Goal: Task Accomplishment & Management: Manage account settings

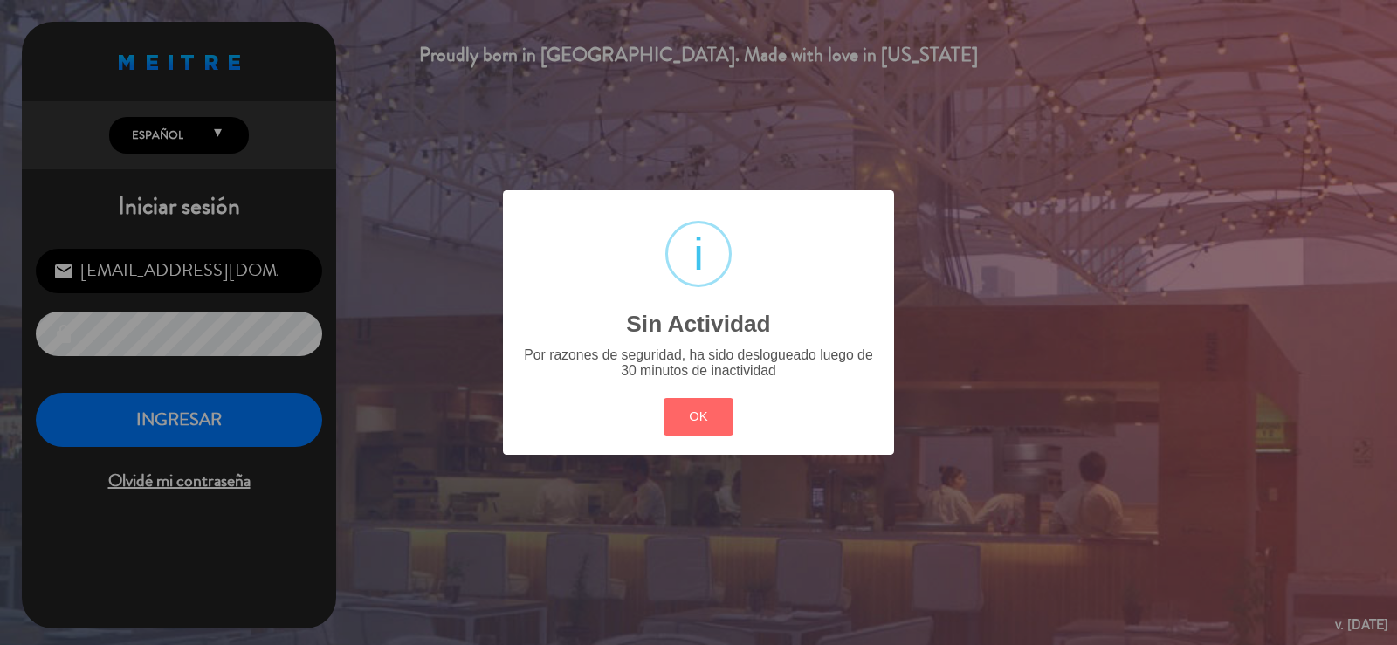
click at [712, 448] on div "? ! i Sin Actividad × Por razones de seguridad, ha sido deslogueado luego de 30…" at bounding box center [698, 322] width 391 height 264
click at [706, 408] on button "OK" at bounding box center [699, 417] width 71 height 38
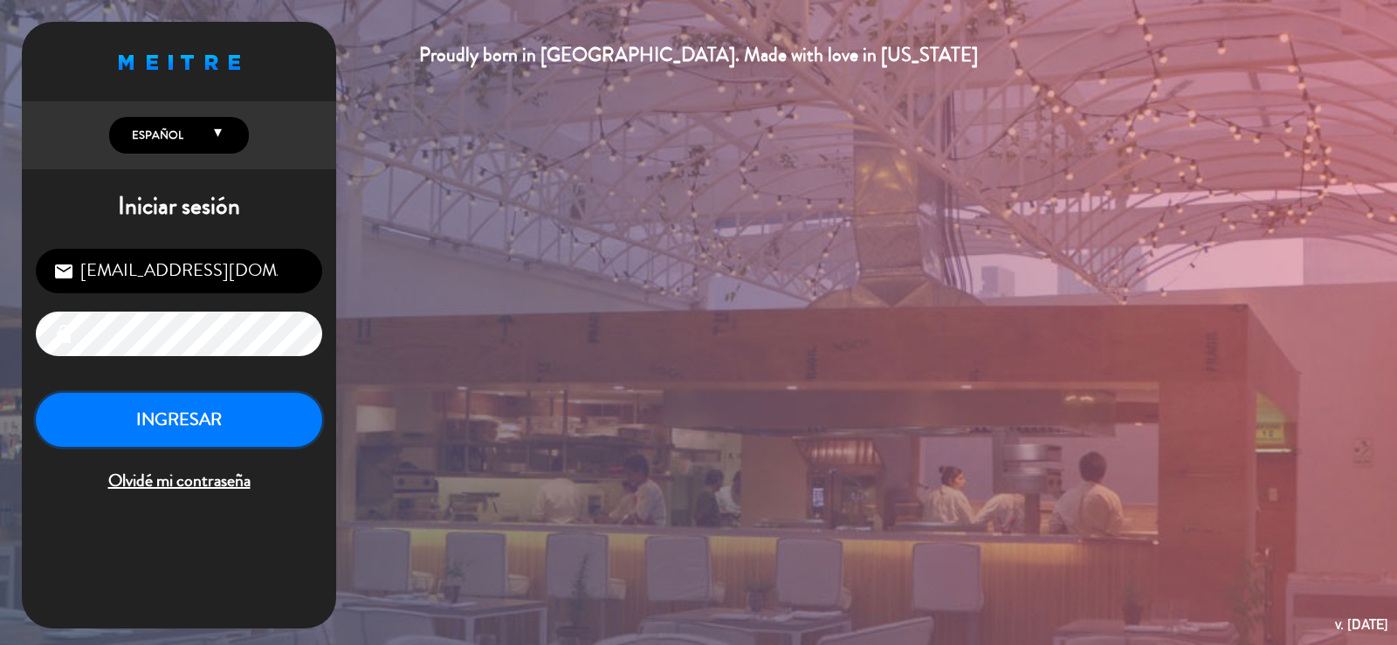
click at [119, 430] on button "INGRESAR" at bounding box center [179, 420] width 286 height 55
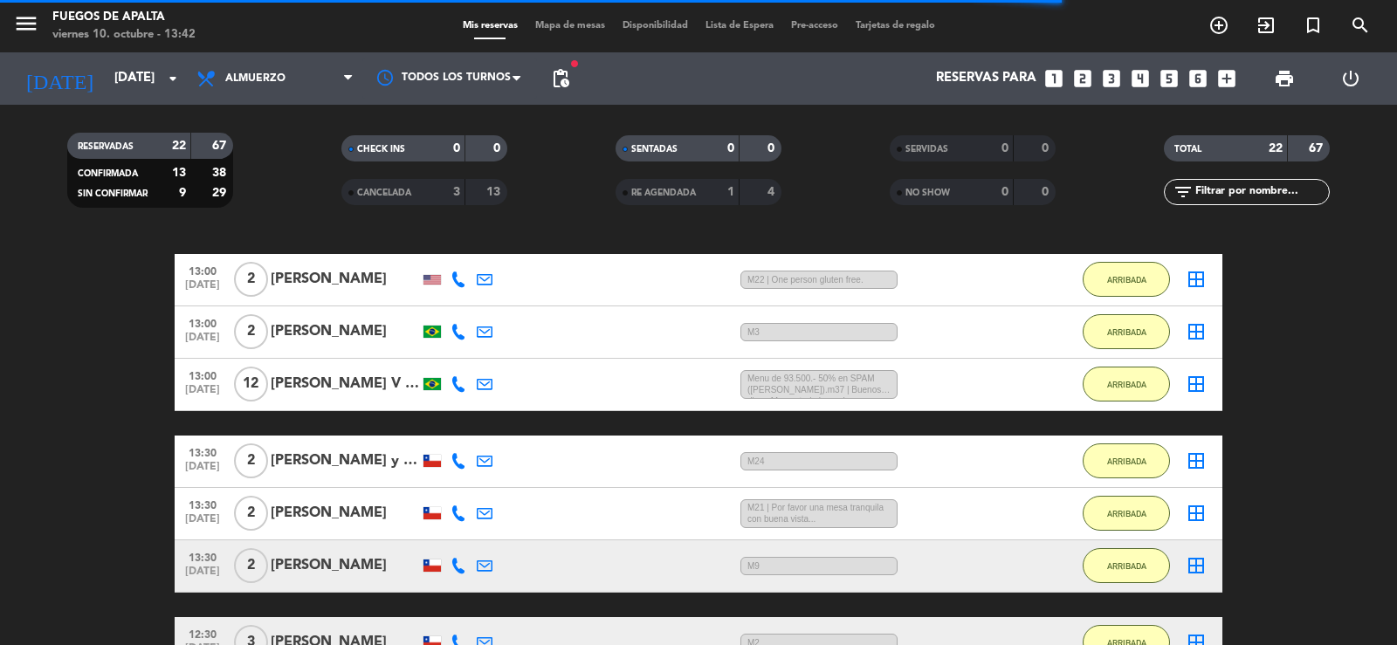
scroll to position [325, 0]
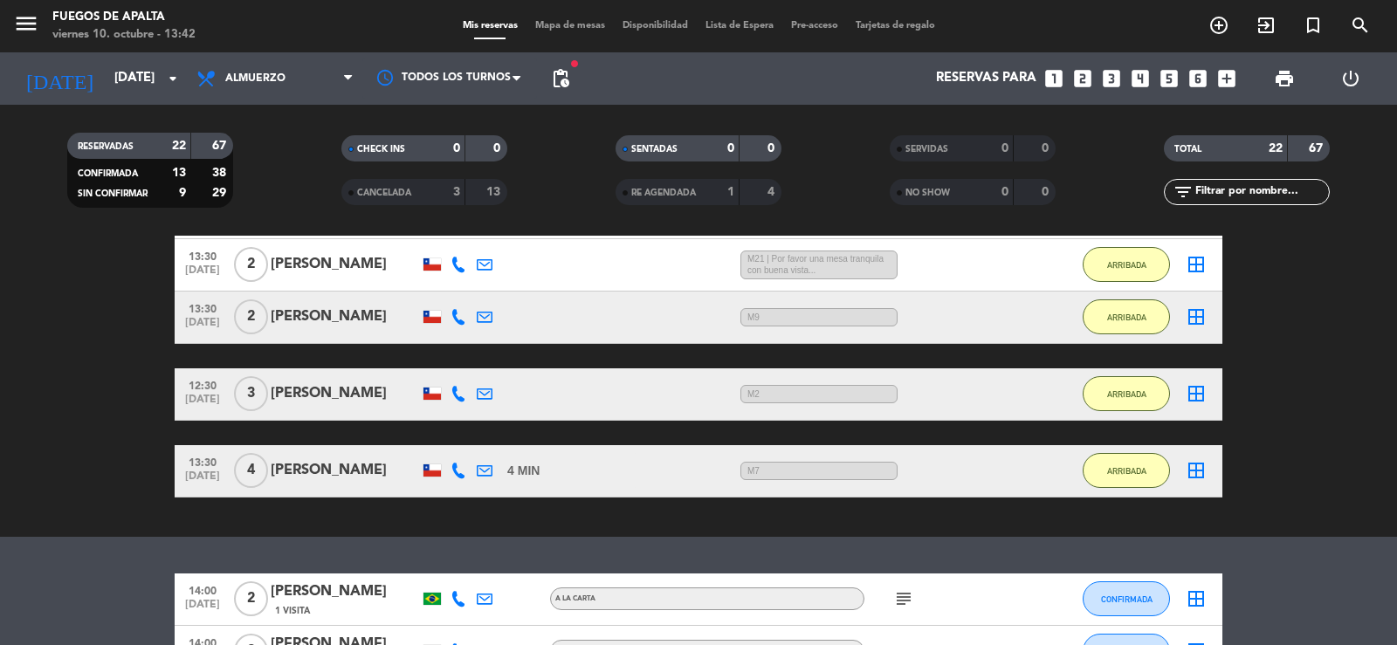
click at [108, 474] on bookings-row "13:00 [DATE] 2 Sadow Mr & Mrs 45 [PERSON_NAME] / 5:11 H sms menú ícono <br /> P…" at bounding box center [698, 175] width 1397 height 646
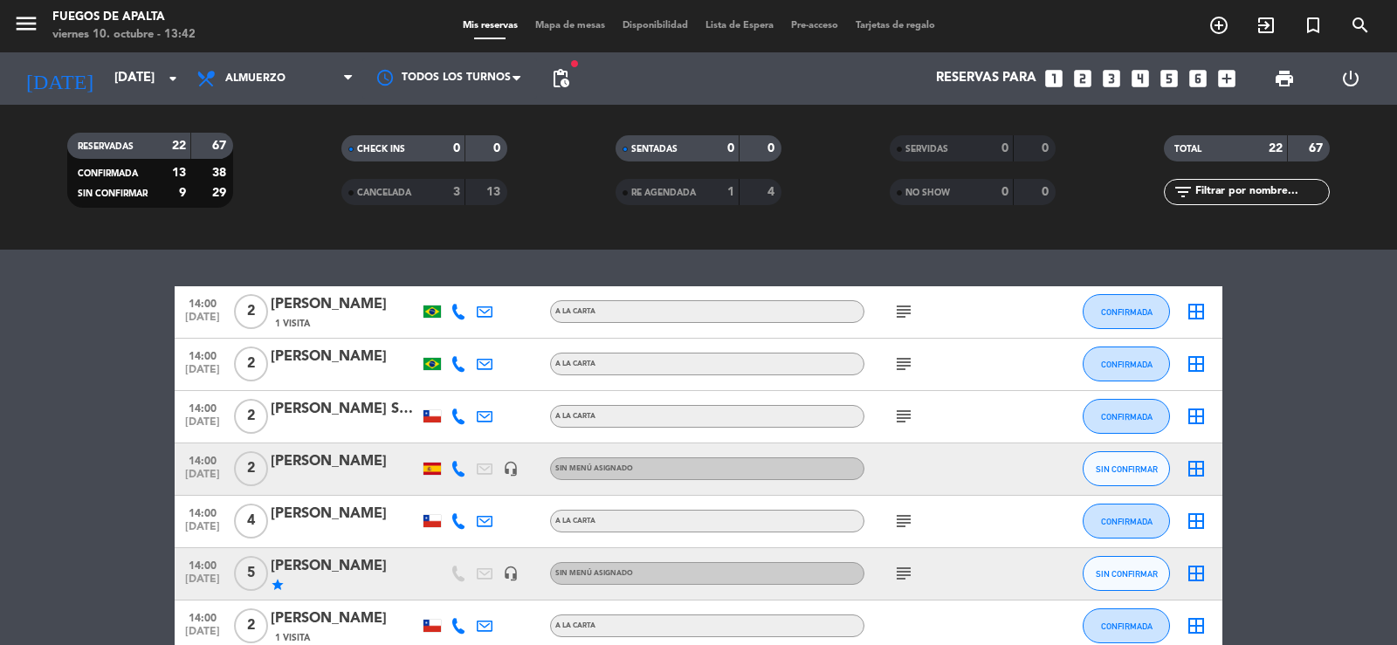
scroll to position [838, 0]
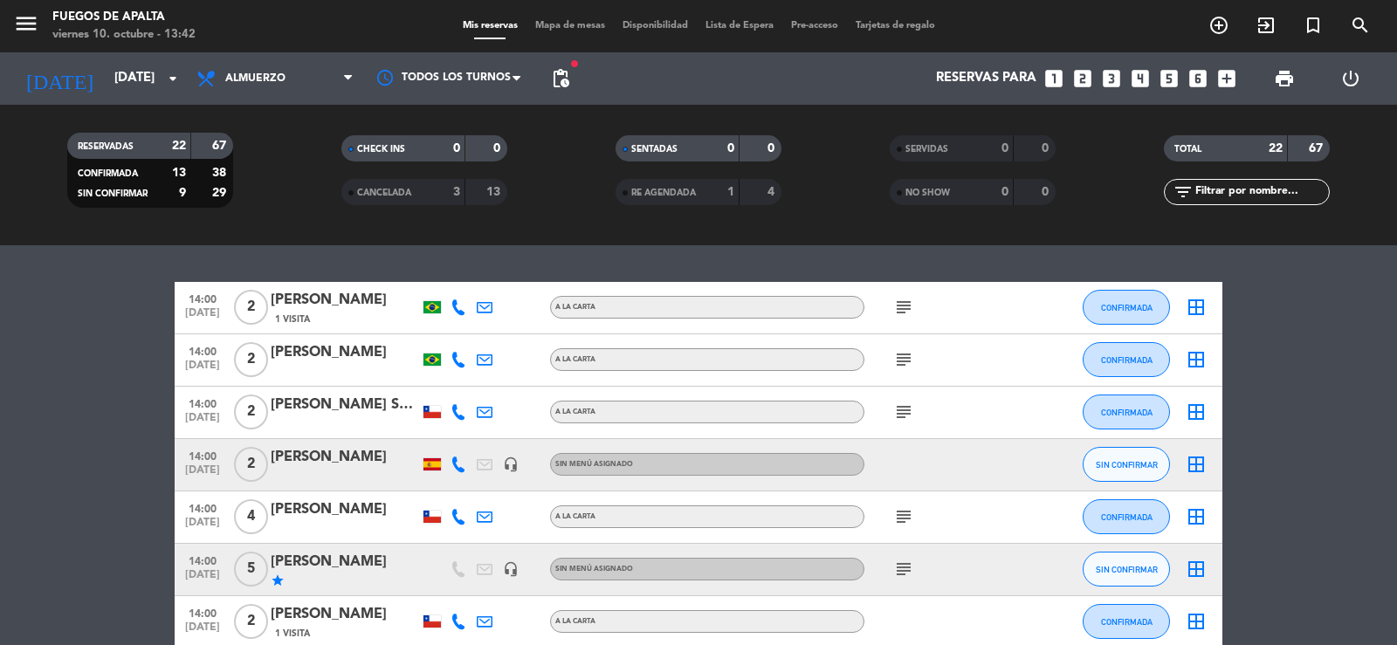
click at [116, 511] on bookings-row "14:00 [DATE] 2 [PERSON_NAME] 1 Visita A LA CARTA subject CONFIRMADA border_all …" at bounding box center [698, 633] width 1397 height 702
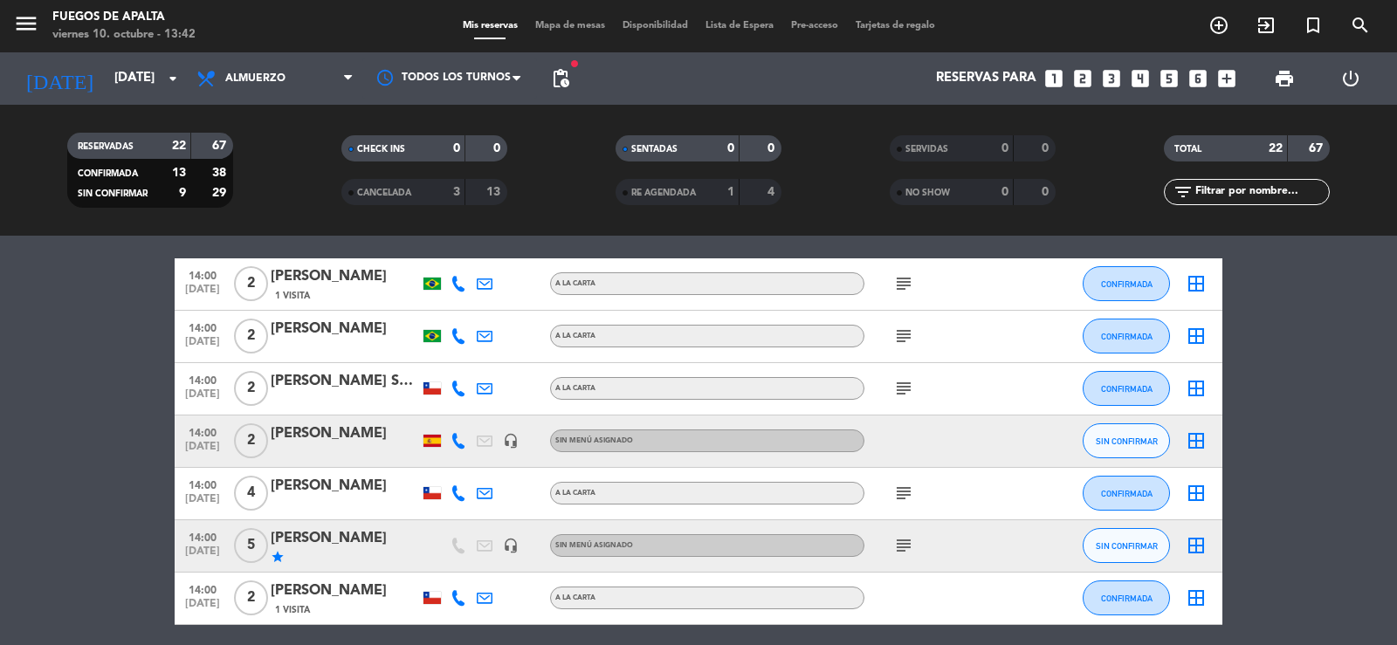
scroll to position [864, 0]
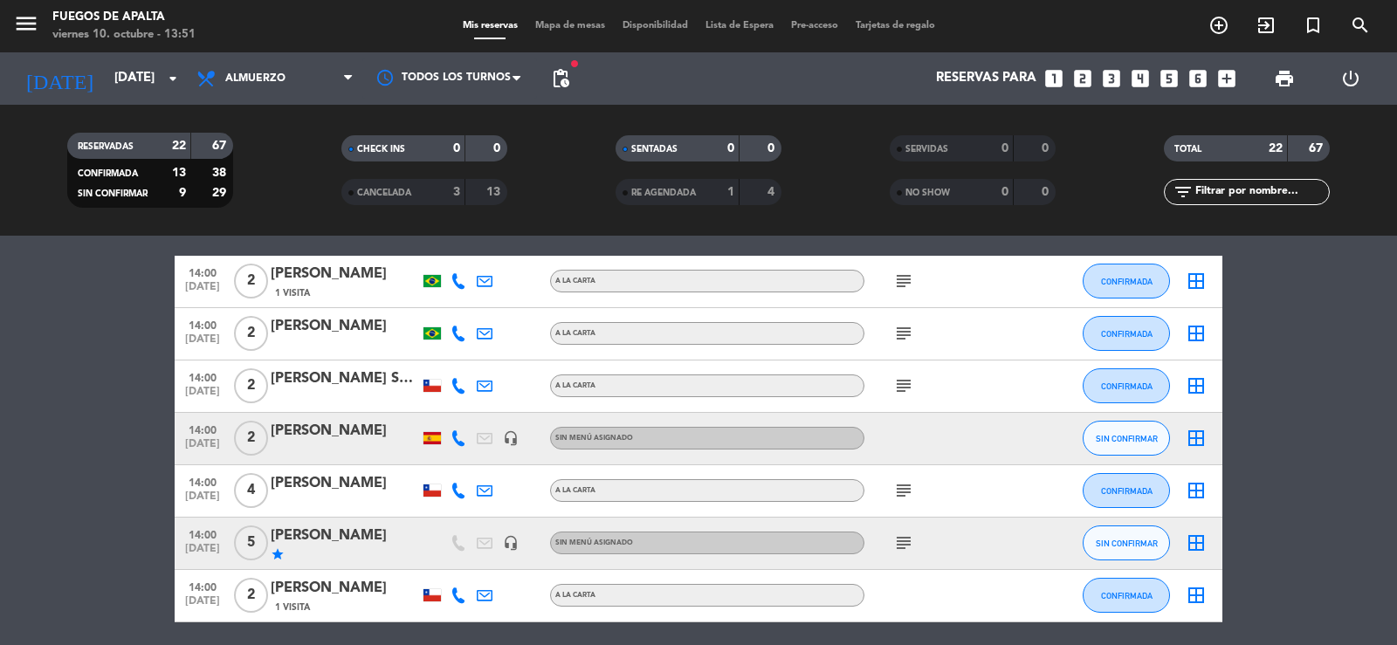
drag, startPoint x: 3, startPoint y: 584, endPoint x: 28, endPoint y: 520, distance: 69.1
click at [6, 582] on bookings-row "14:00 [DATE] 2 [PERSON_NAME] 1 Visita A LA CARTA subject CONFIRMADA border_all …" at bounding box center [698, 607] width 1397 height 702
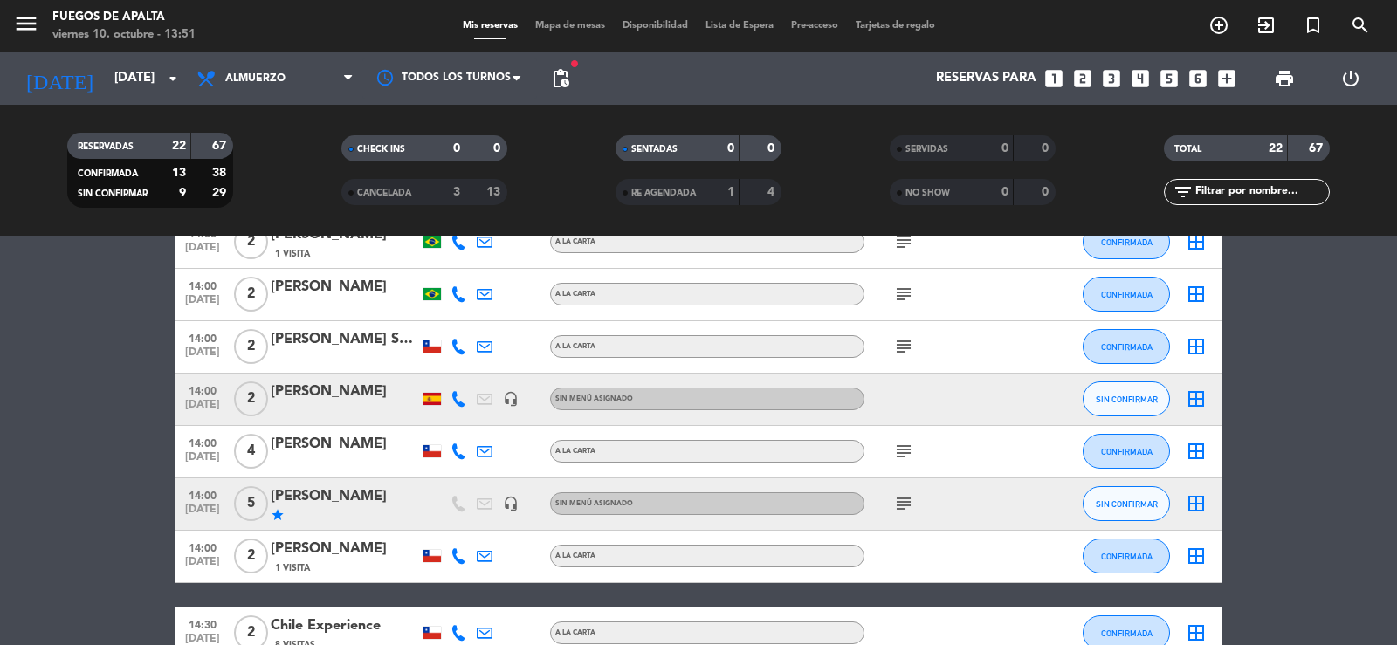
scroll to position [853, 0]
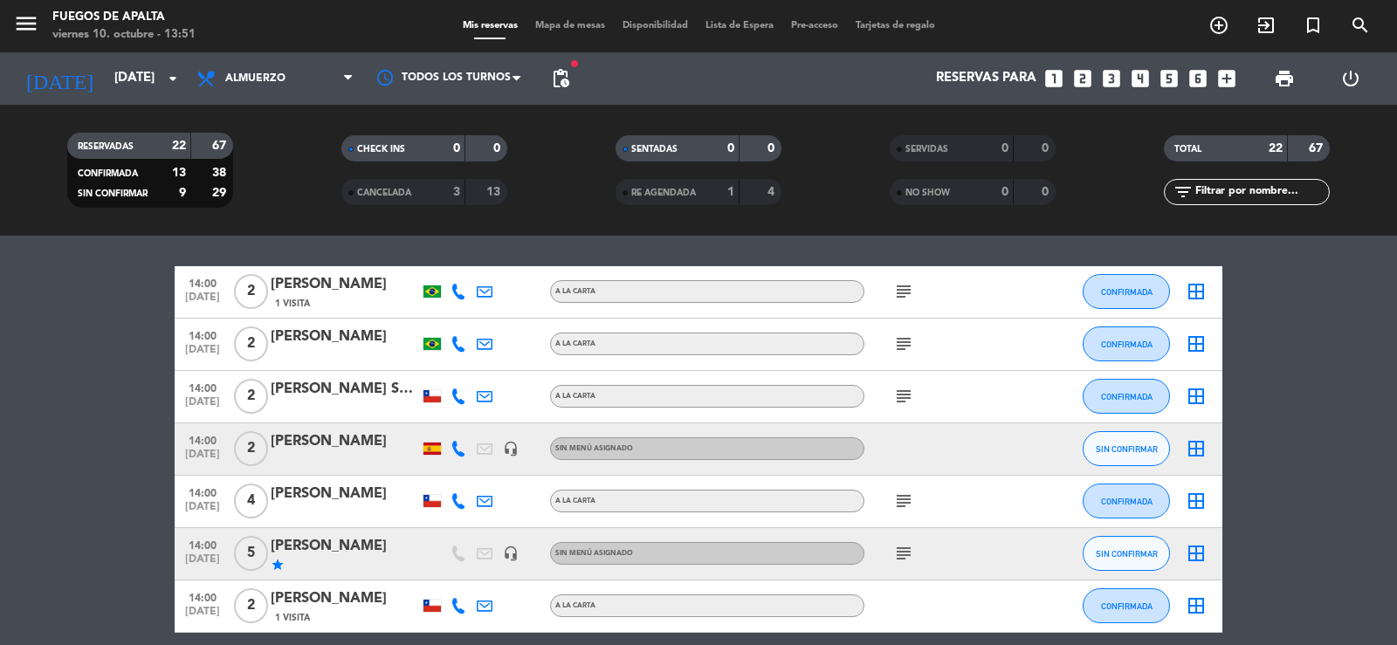
click at [912, 345] on icon "subject" at bounding box center [903, 344] width 21 height 21
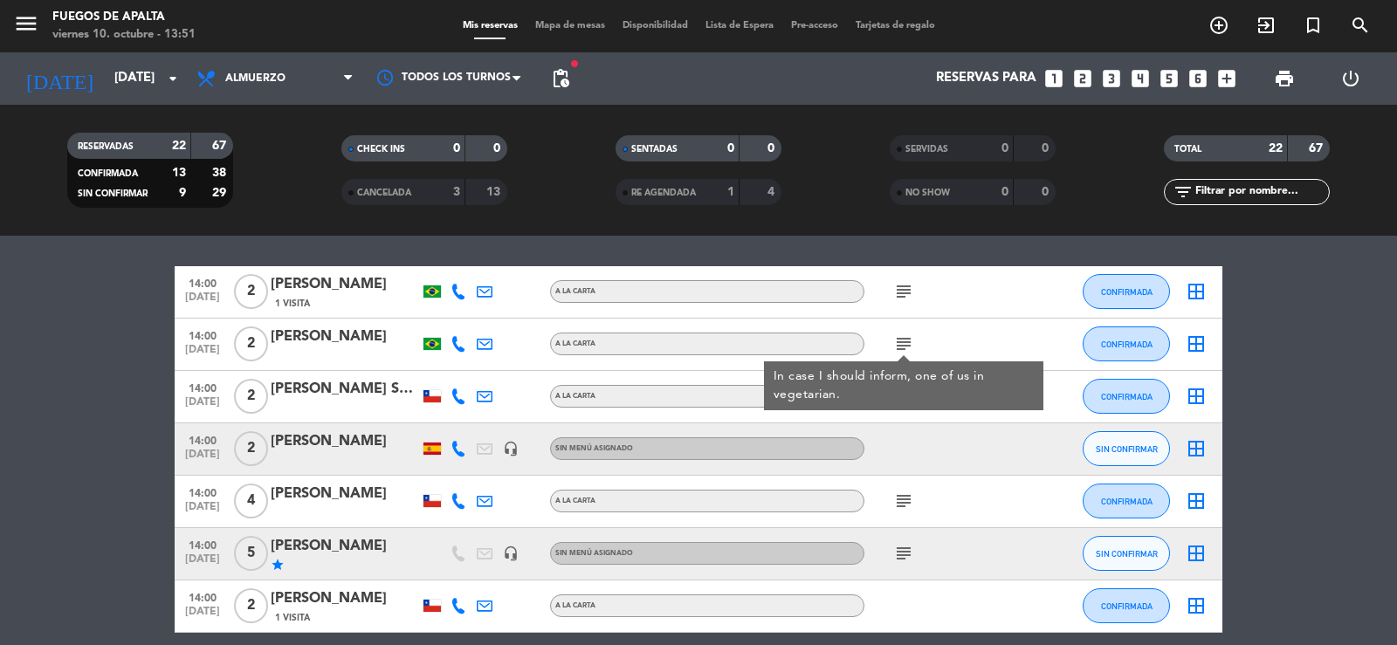
click at [911, 345] on icon "subject" at bounding box center [903, 344] width 21 height 21
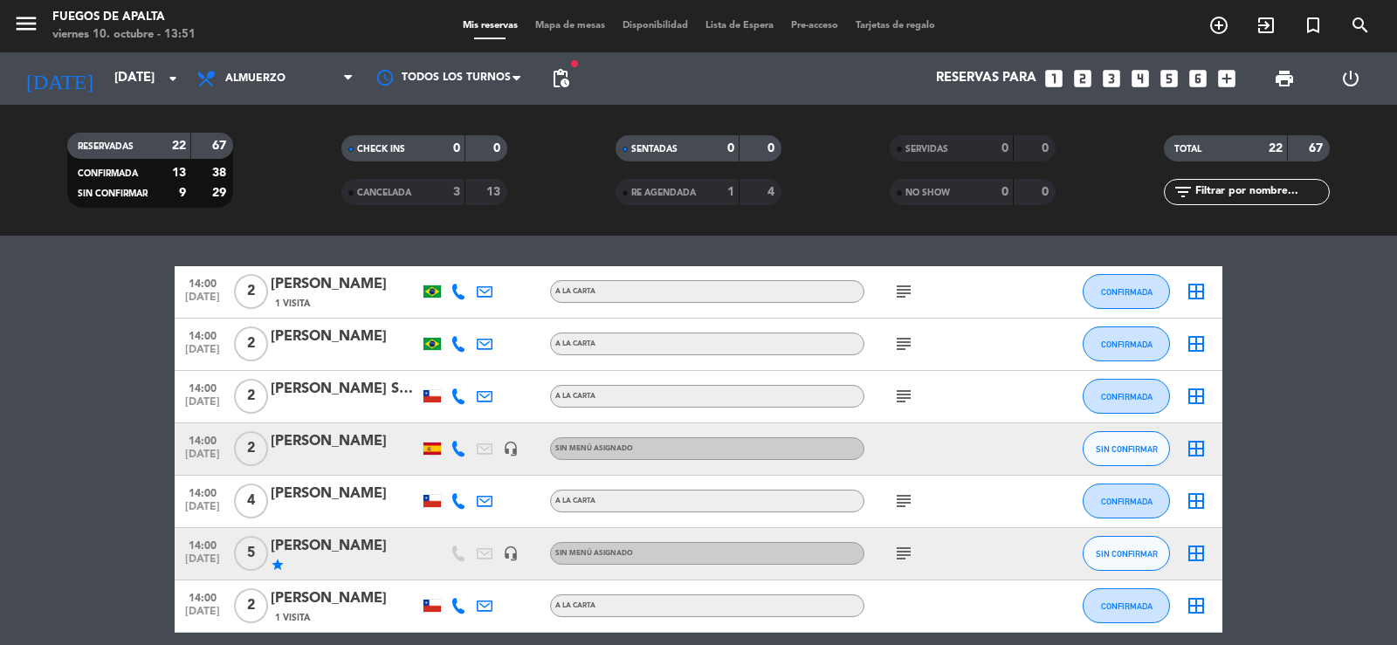
click at [0, 380] on bookings-row "14:00 [DATE] 2 [PERSON_NAME] 1 Visita A LA CARTA subject CONFIRMADA border_all …" at bounding box center [698, 617] width 1397 height 702
click at [1109, 340] on span "CONFIRMADA" at bounding box center [1127, 345] width 52 height 10
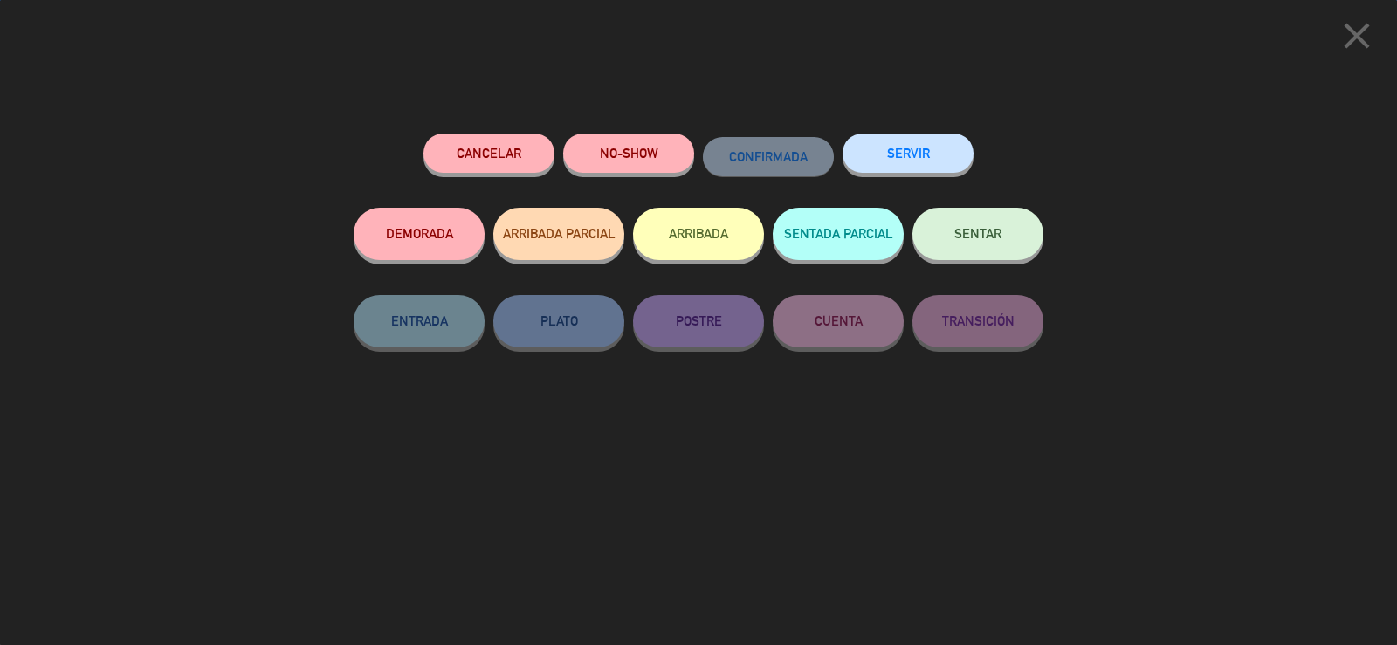
click at [754, 217] on button "ARRIBADA" at bounding box center [698, 234] width 131 height 52
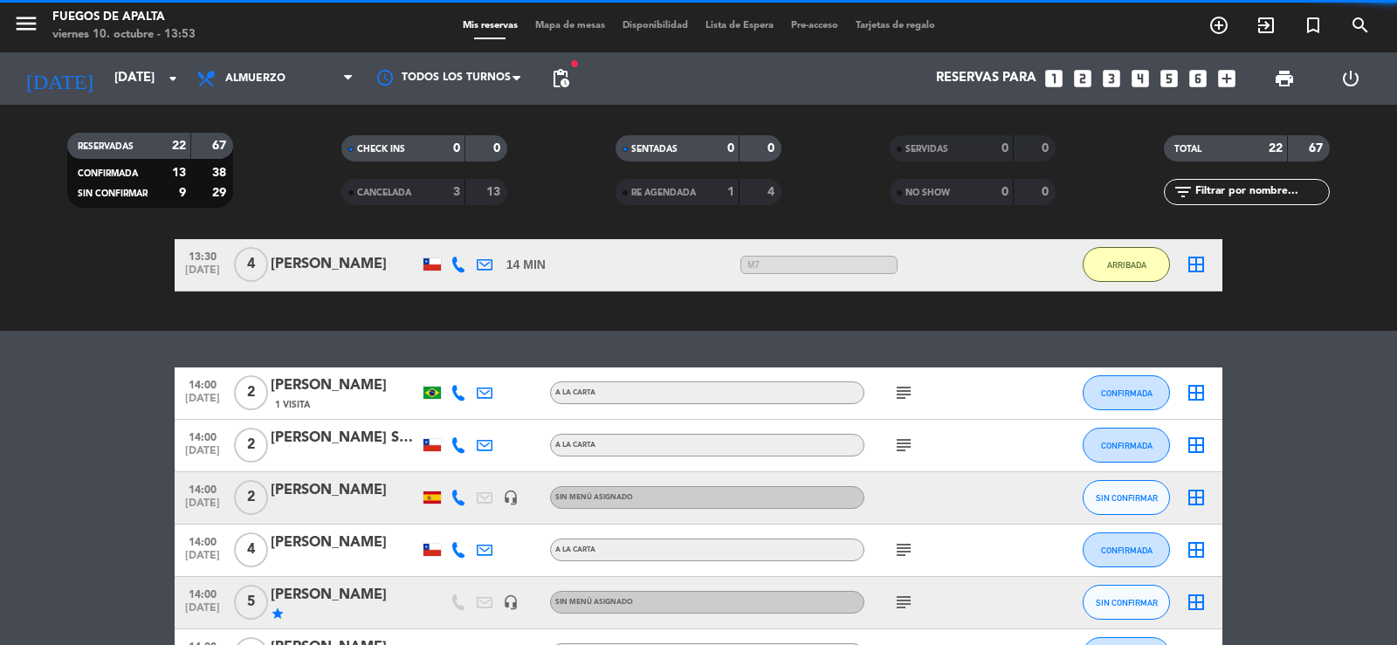
scroll to position [955, 0]
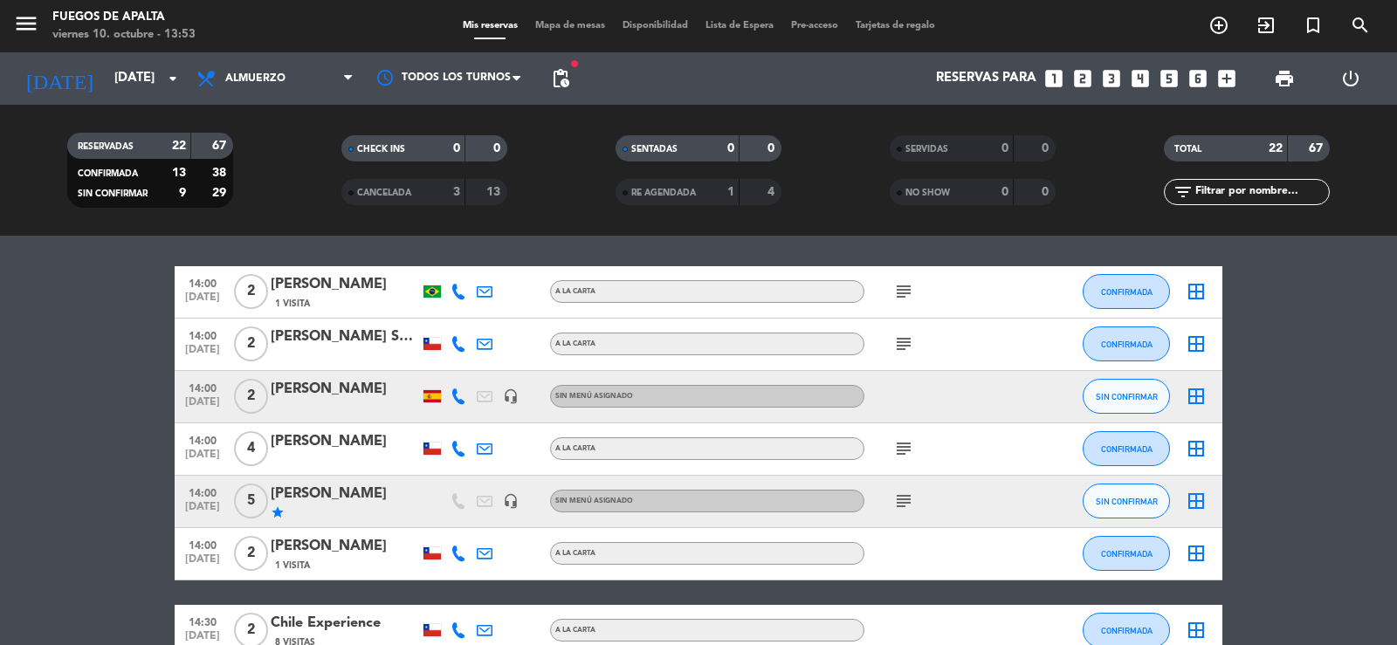
drag, startPoint x: 30, startPoint y: 472, endPoint x: 52, endPoint y: 409, distance: 67.7
drag, startPoint x: 58, startPoint y: 560, endPoint x: 72, endPoint y: 503, distance: 58.7
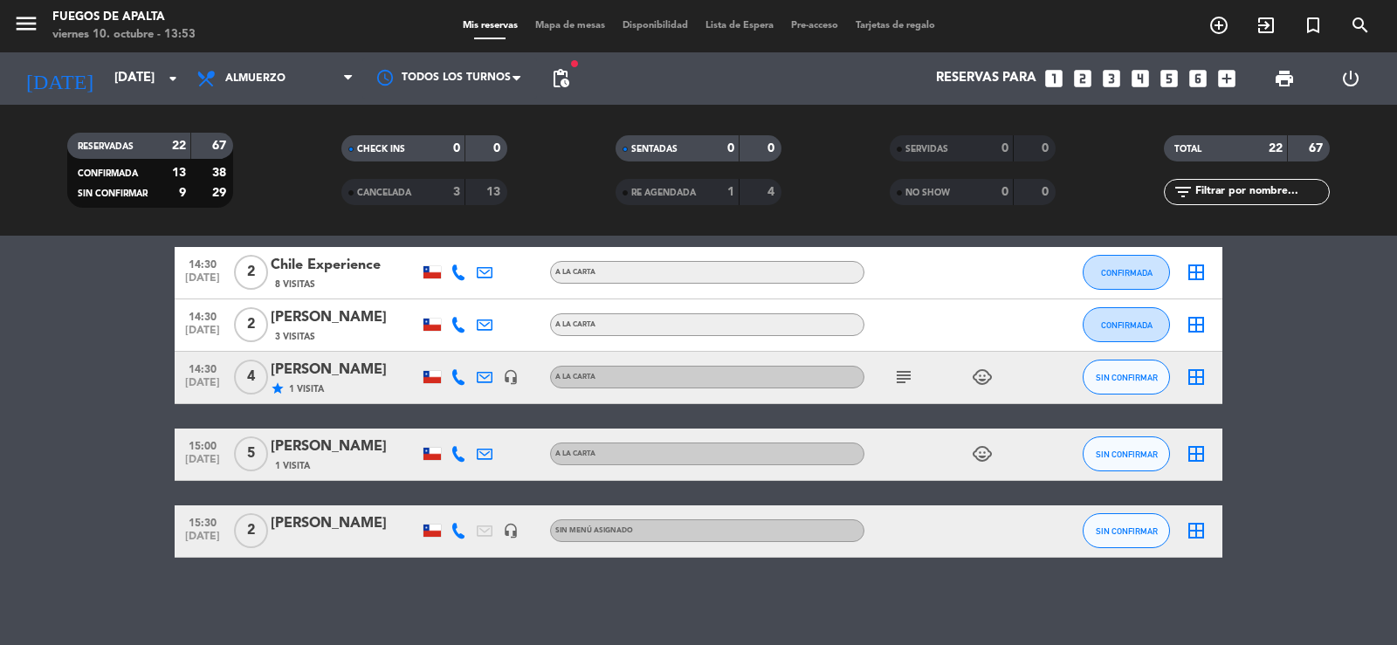
drag, startPoint x: 96, startPoint y: 563, endPoint x: 95, endPoint y: 418, distance: 145.0
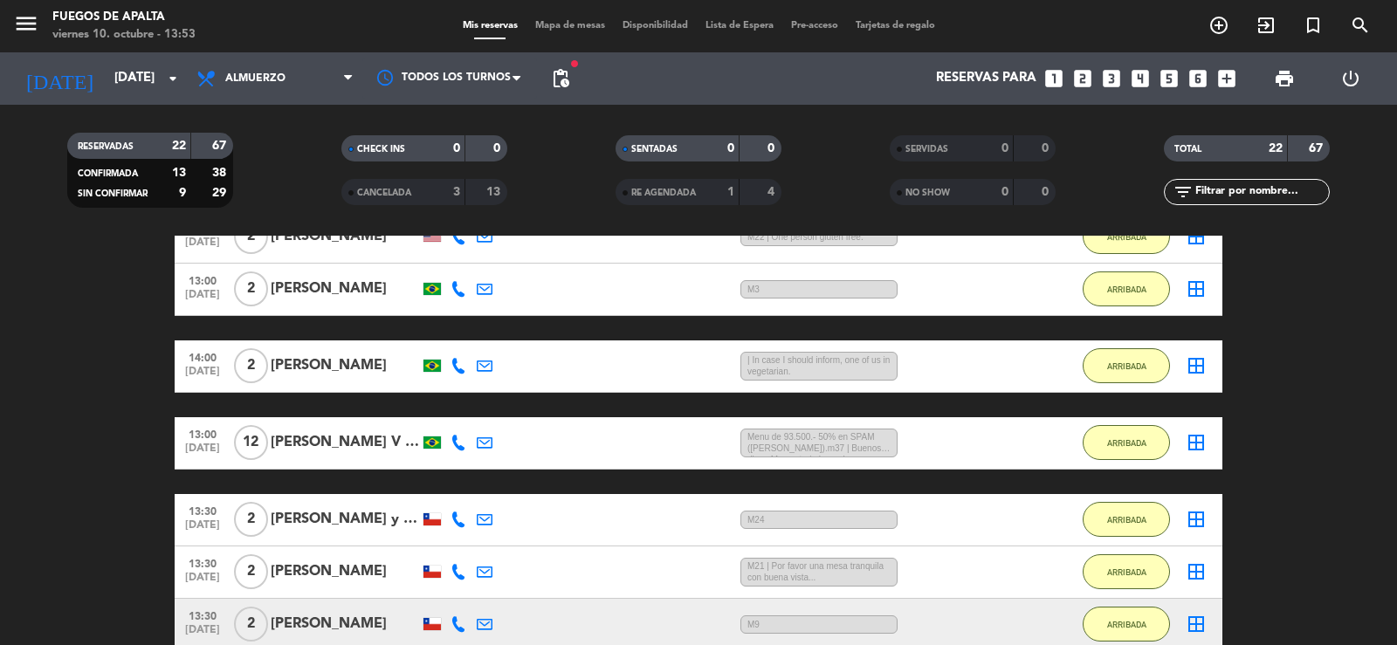
scroll to position [352, 0]
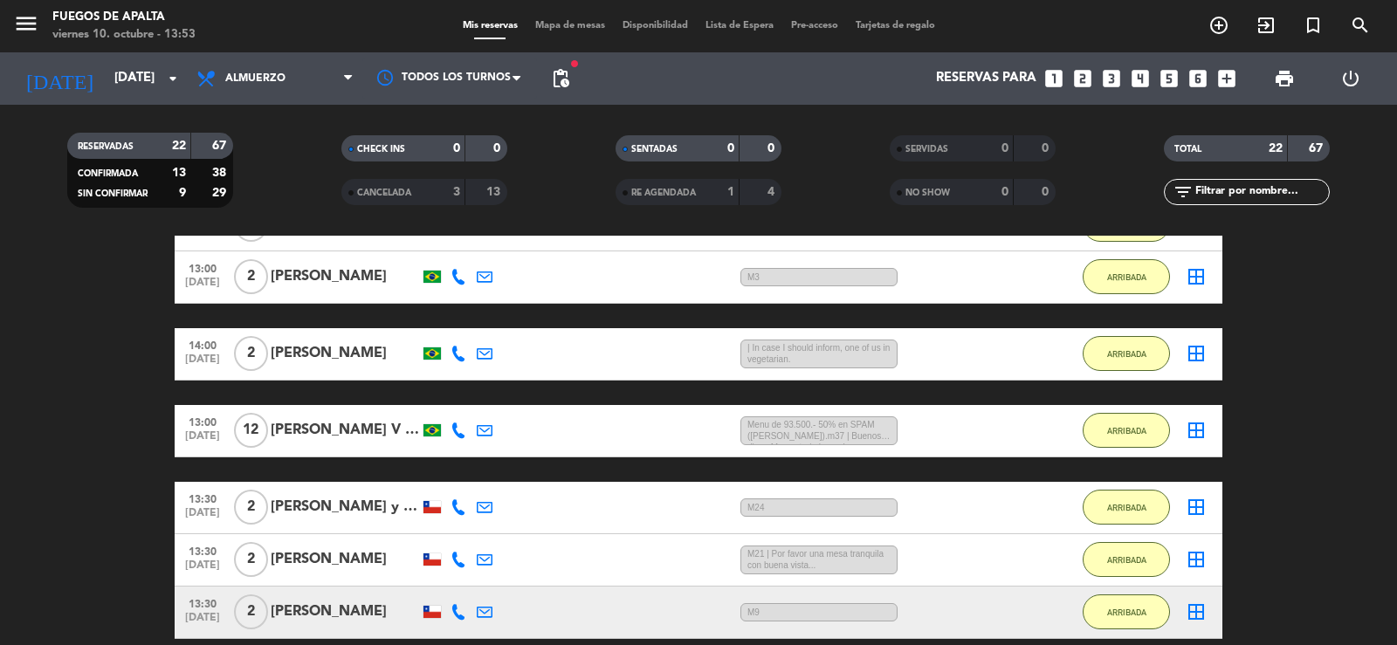
click at [362, 353] on div "[PERSON_NAME]" at bounding box center [345, 353] width 148 height 23
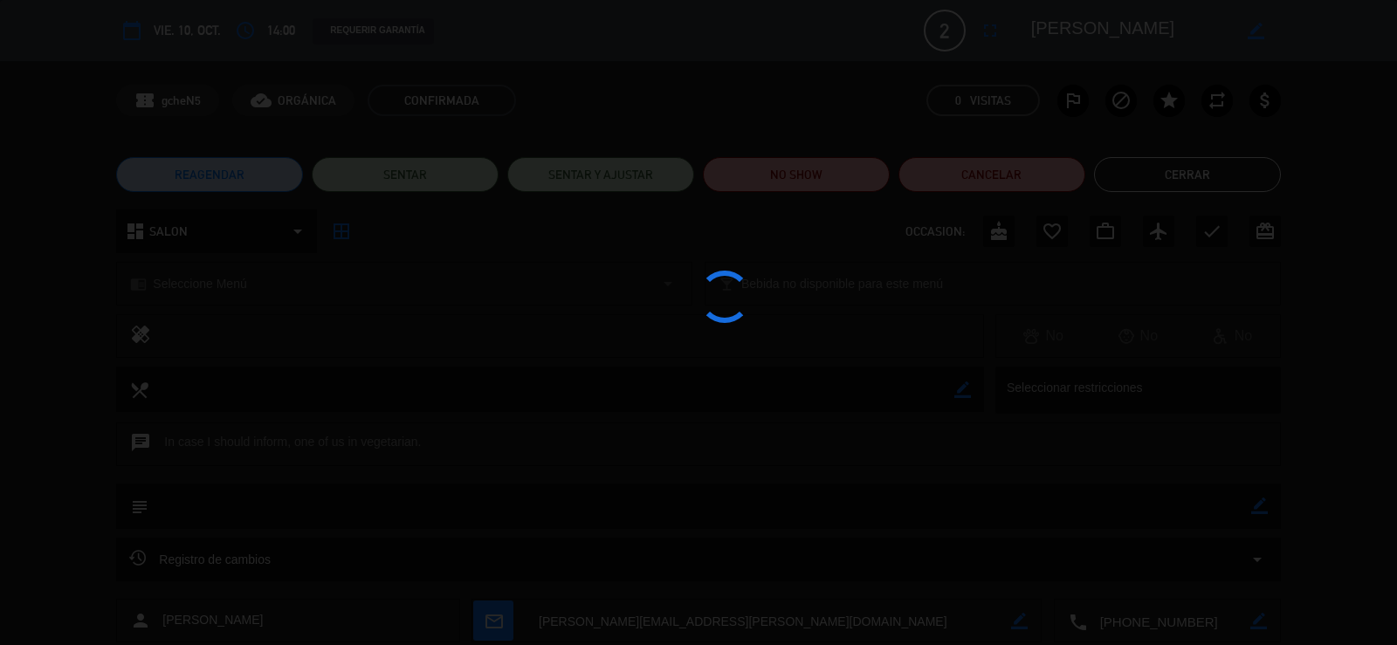
click at [1258, 499] on div at bounding box center [698, 322] width 1397 height 645
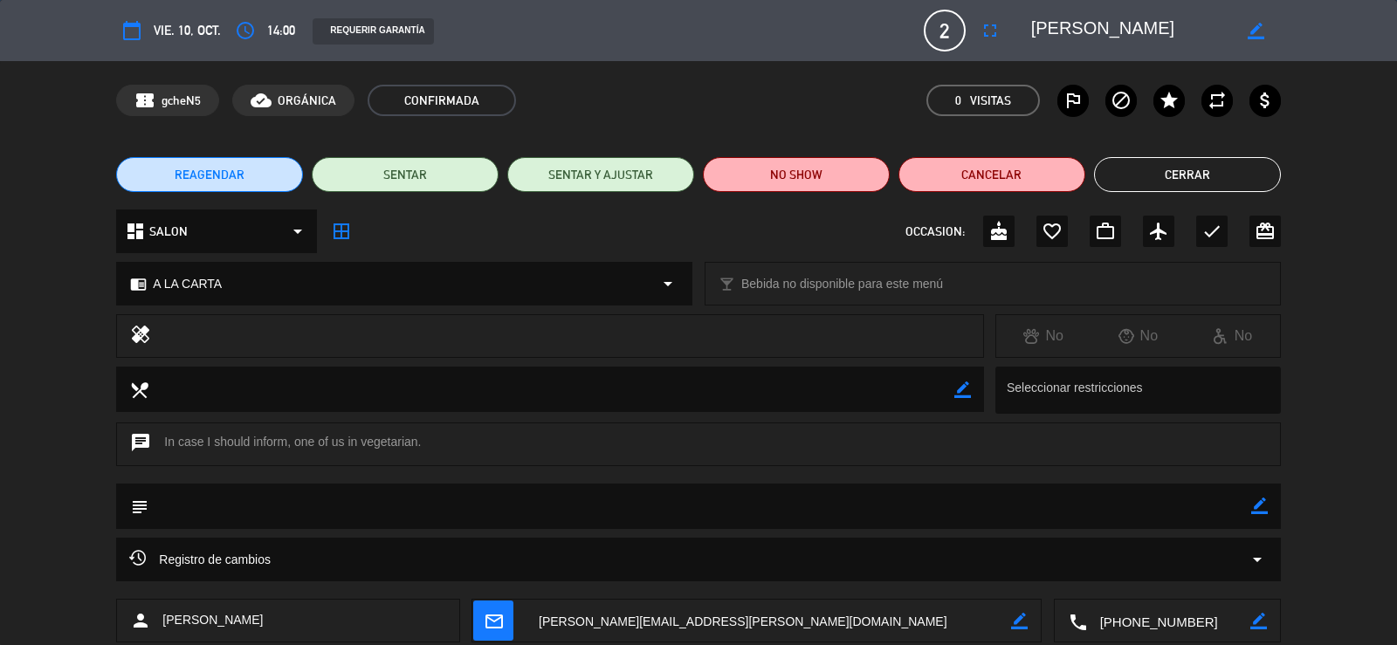
click at [1253, 507] on icon "border_color" at bounding box center [1259, 506] width 17 height 17
click at [1203, 507] on textarea at bounding box center [699, 506] width 1102 height 45
type textarea "M8"
click at [1269, 505] on div "subject" at bounding box center [698, 506] width 1164 height 45
click at [1260, 505] on icon at bounding box center [1259, 506] width 17 height 17
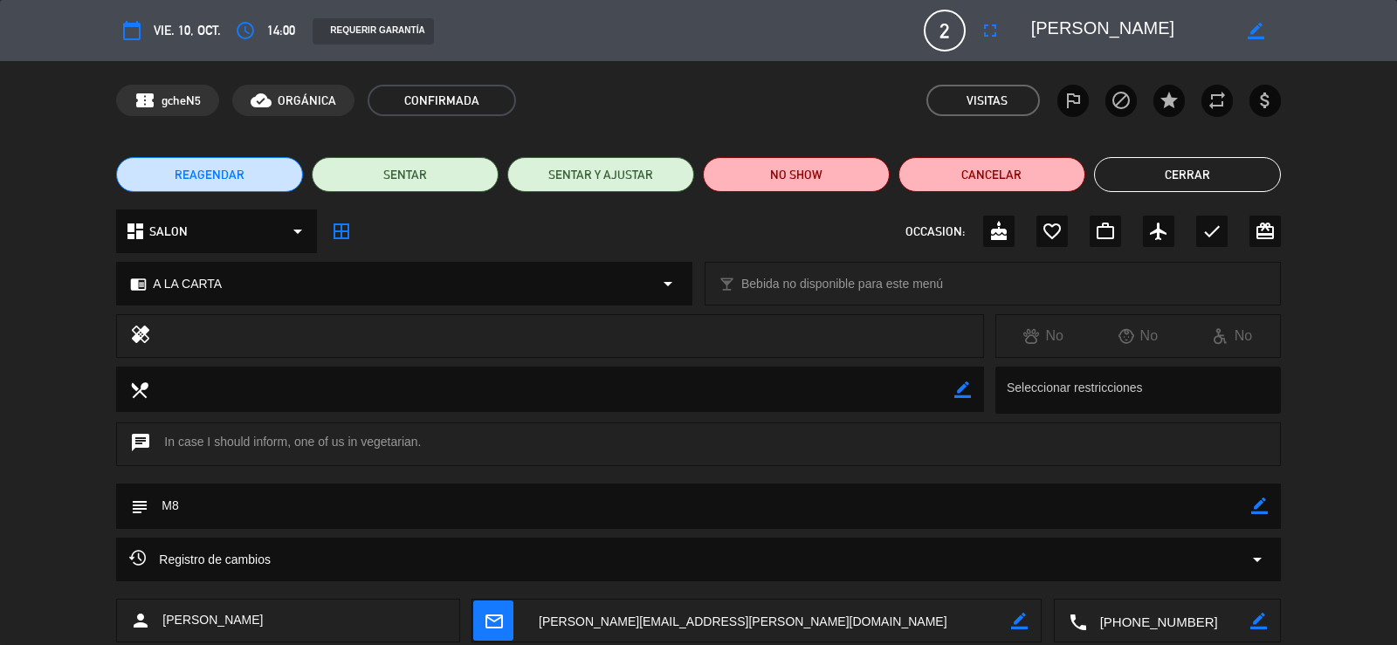
click at [1195, 169] on button "Cerrar" at bounding box center [1187, 174] width 187 height 35
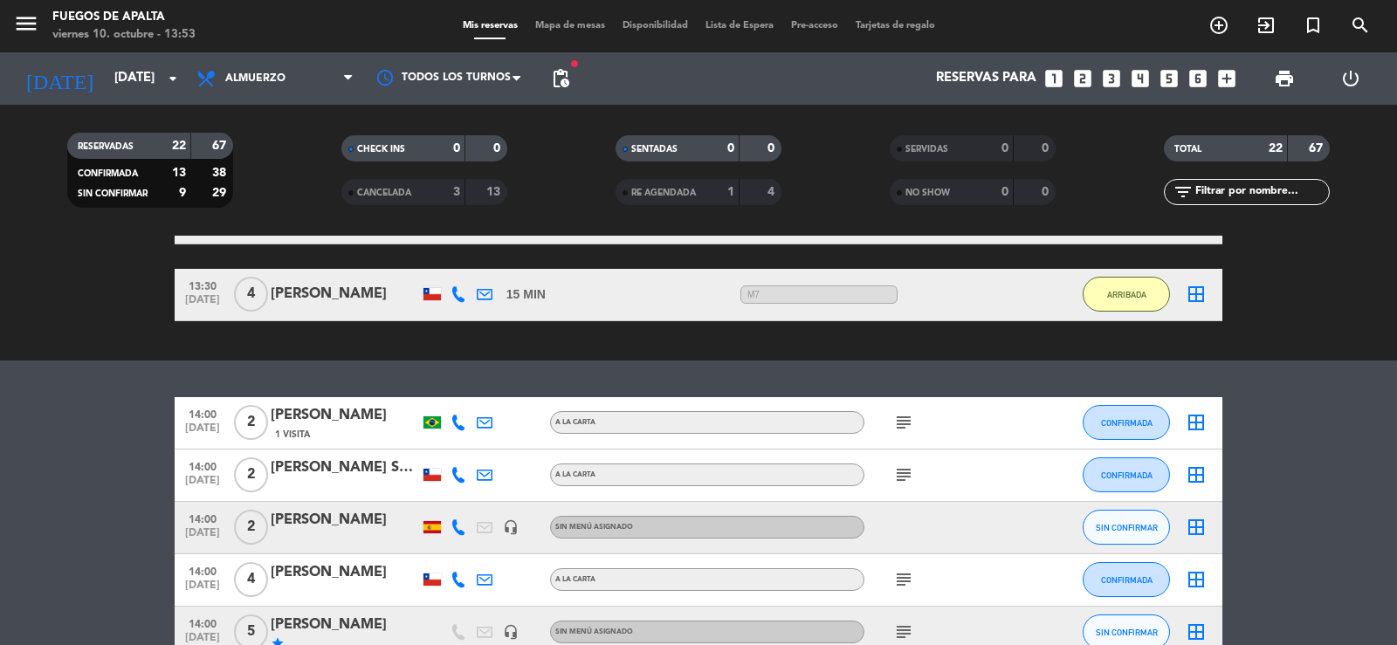
scroll to position [917, 0]
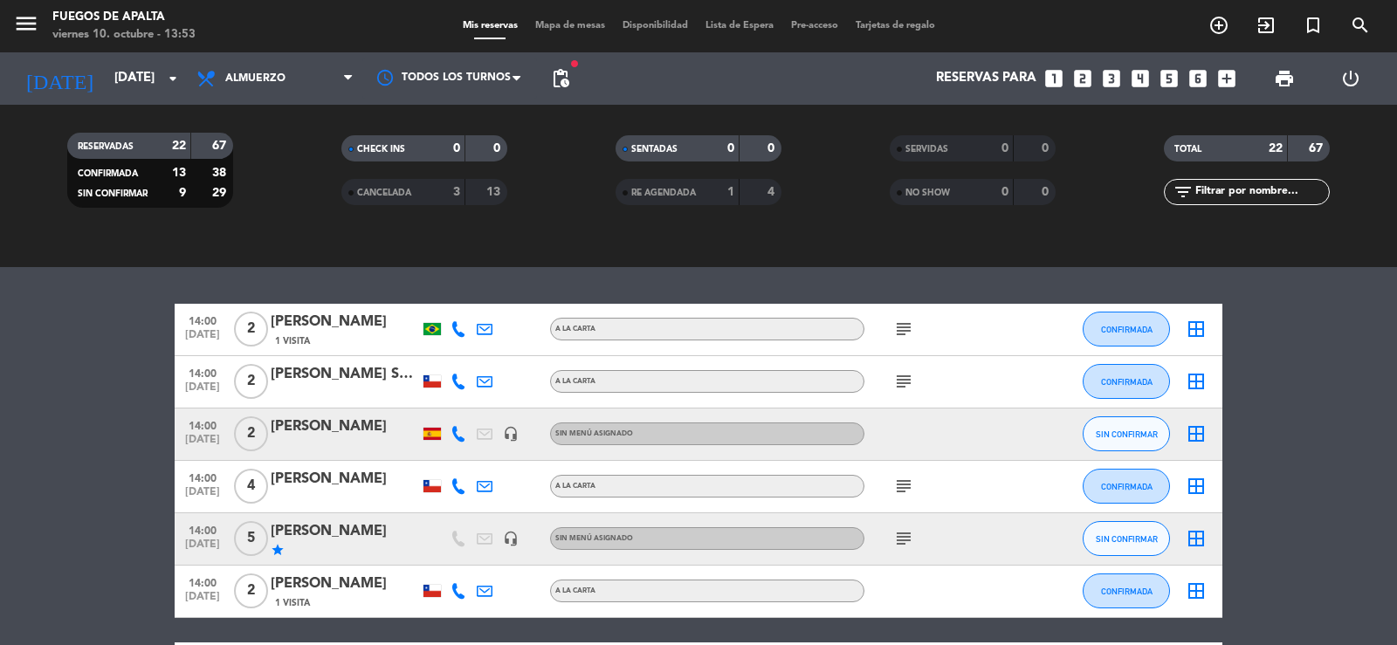
click at [904, 321] on icon "subject" at bounding box center [903, 329] width 21 height 21
click at [902, 376] on div "Wedding aniversary" at bounding box center [904, 362] width 135 height 31
click at [902, 376] on icon "subject" at bounding box center [903, 381] width 21 height 21
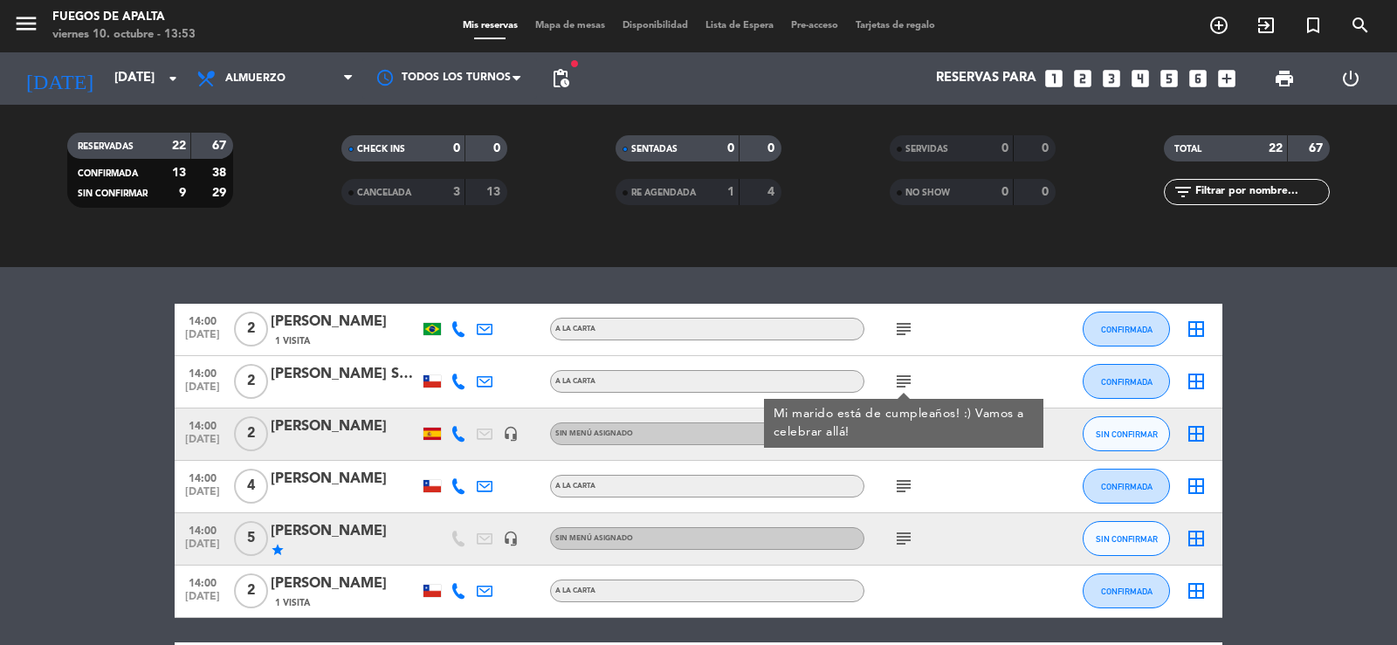
click at [1334, 373] on bookings-row "14:00 [DATE] 2 [PERSON_NAME] 1 Visita A LA CARTA subject CONFIRMADA border_all …" at bounding box center [698, 629] width 1397 height 650
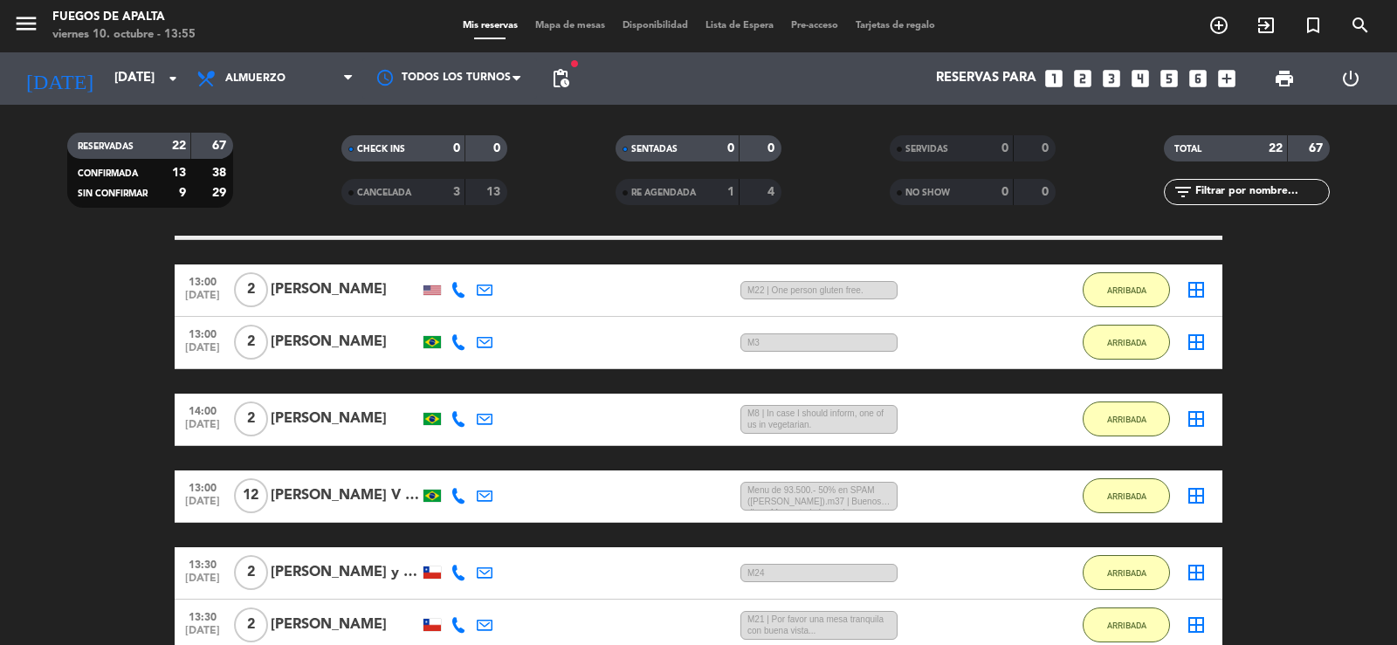
scroll to position [354, 0]
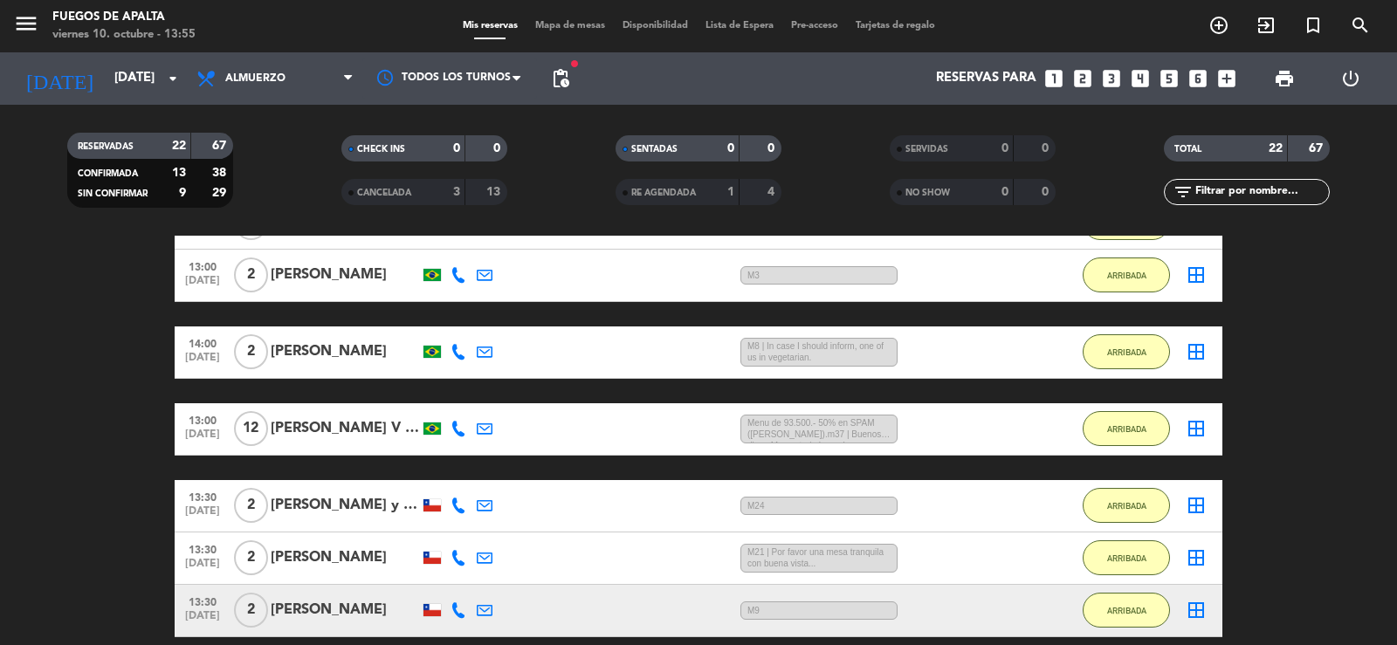
click at [386, 420] on div "[PERSON_NAME] V C [PERSON_NAME]" at bounding box center [345, 428] width 148 height 23
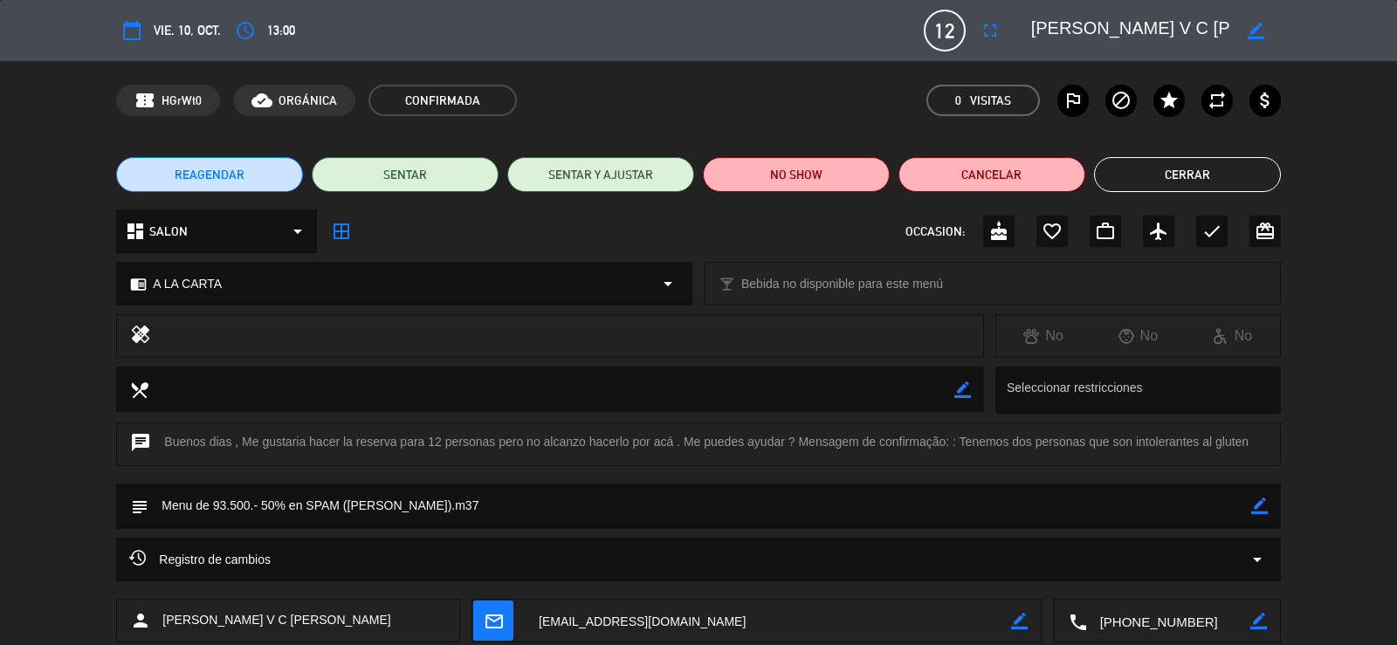
click at [1169, 176] on button "Cerrar" at bounding box center [1187, 174] width 187 height 35
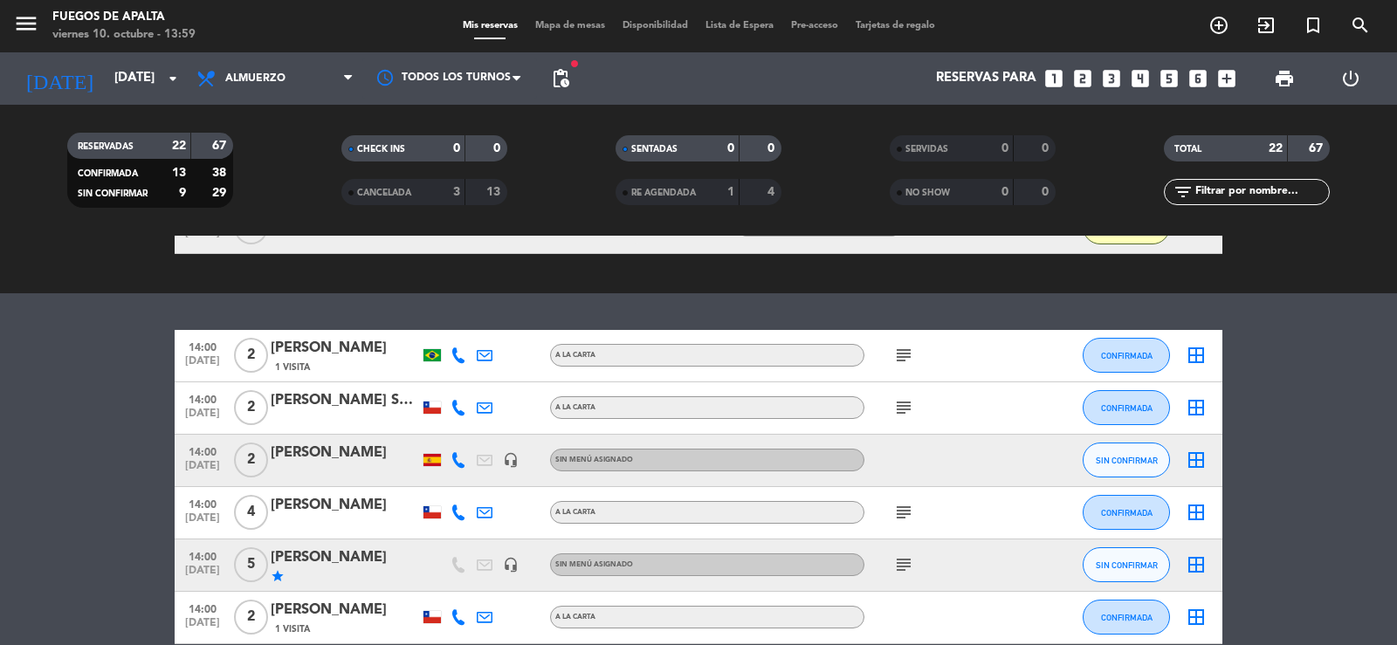
scroll to position [1129, 0]
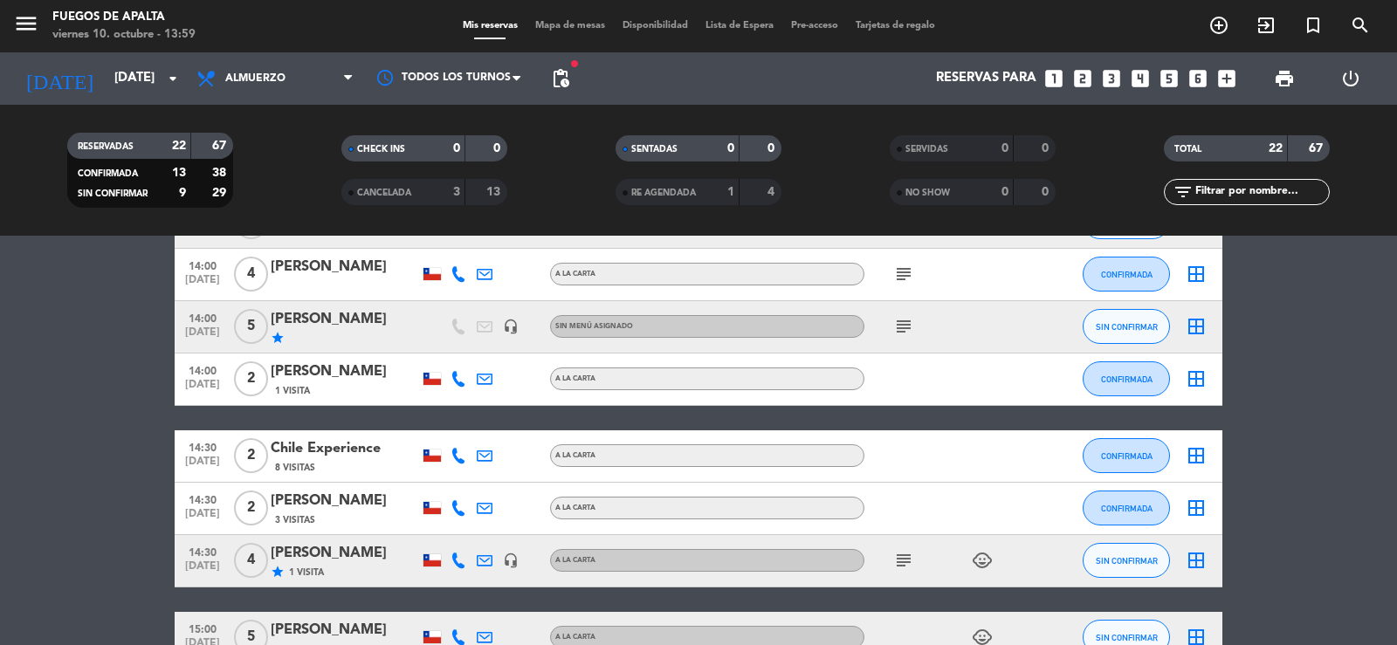
drag, startPoint x: 64, startPoint y: 463, endPoint x: 73, endPoint y: 390, distance: 74.0
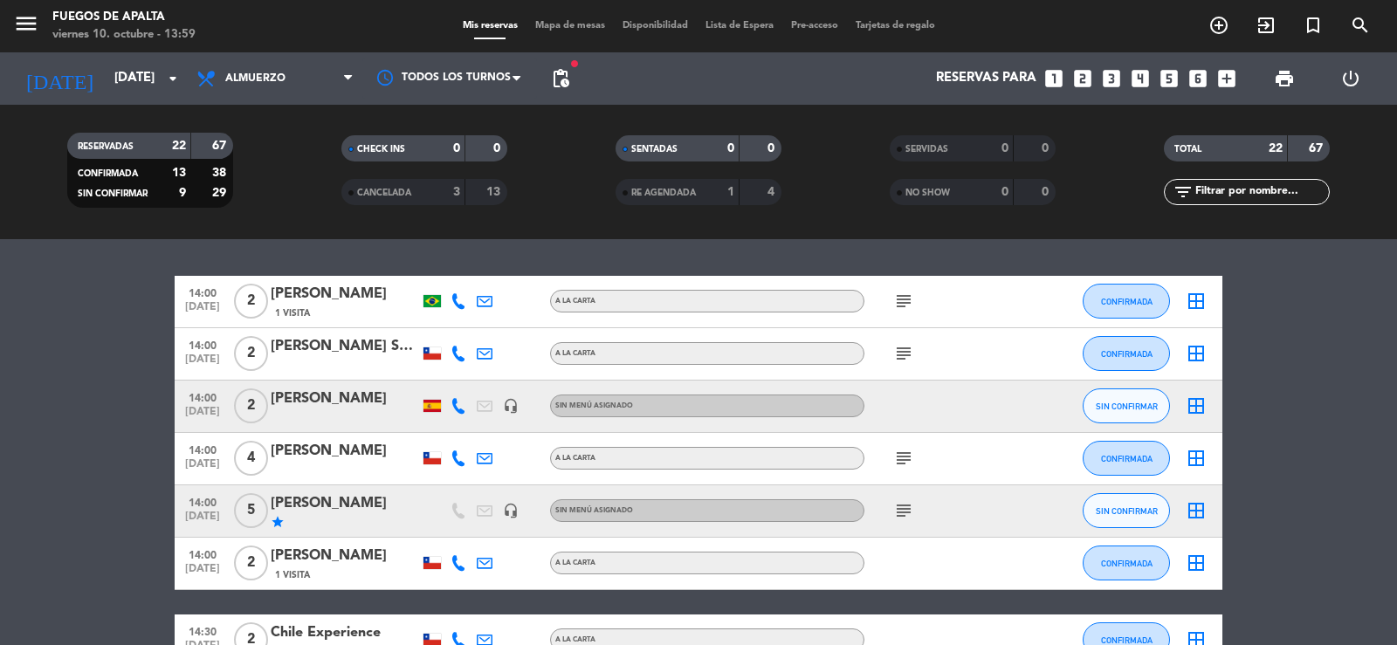
scroll to position [924, 0]
